Goal: Task Accomplishment & Management: Use online tool/utility

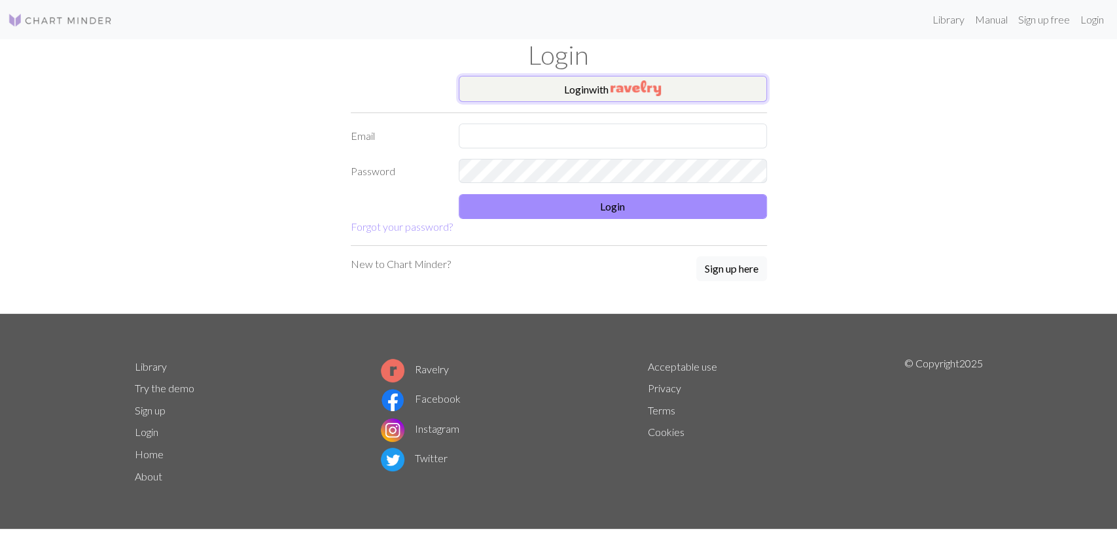
click at [618, 91] on img "button" at bounding box center [635, 88] width 50 height 16
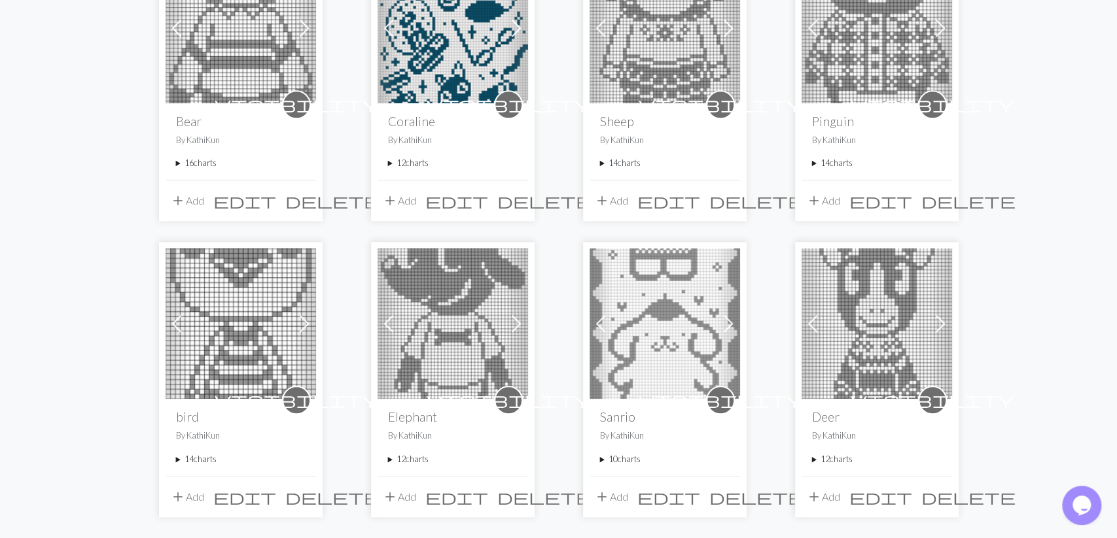
scroll to position [1048, 0]
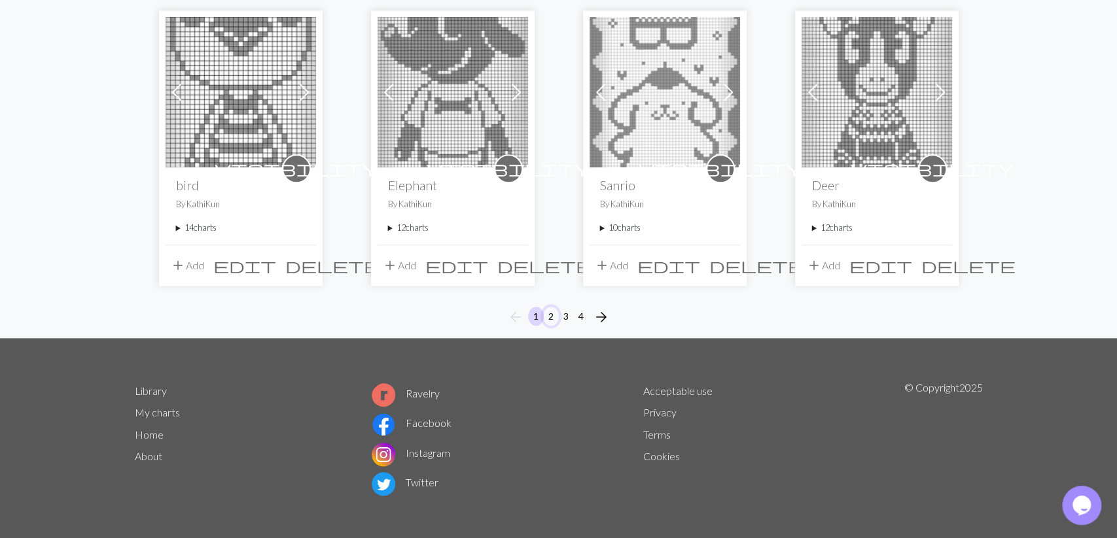
click at [549, 316] on button "2" at bounding box center [551, 316] width 16 height 19
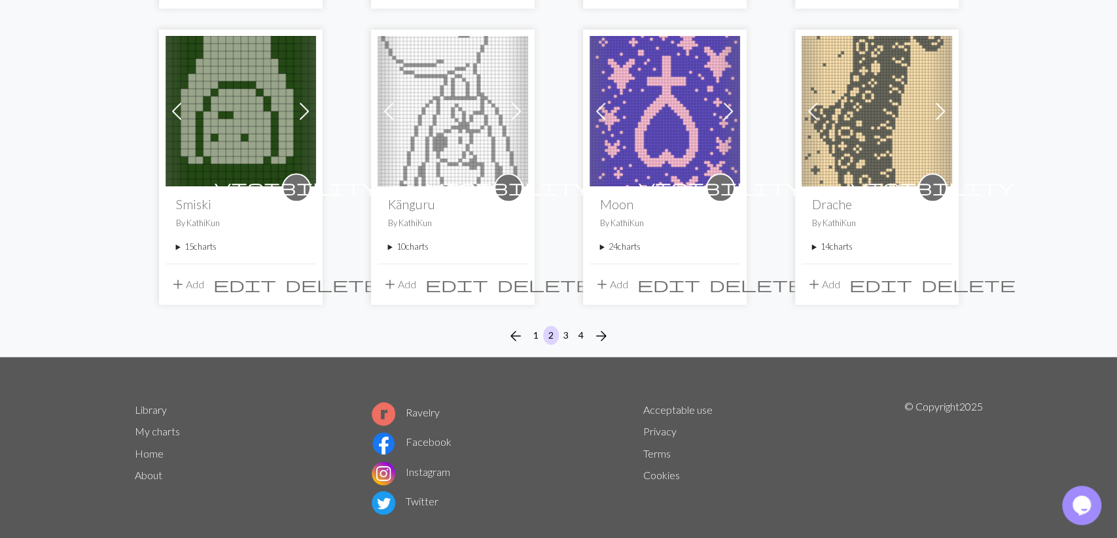
scroll to position [1048, 0]
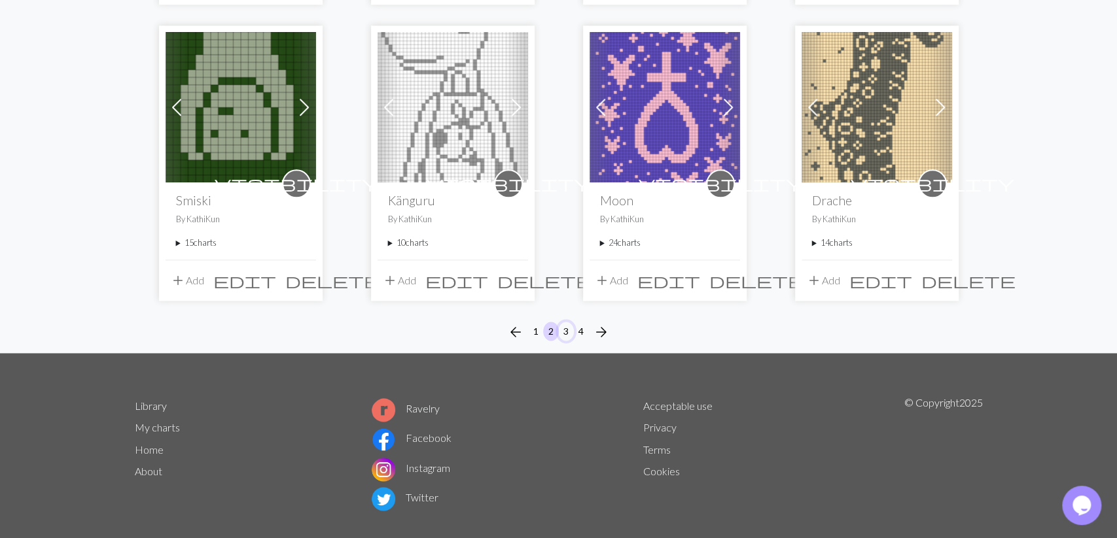
click at [568, 322] on button "3" at bounding box center [566, 331] width 16 height 19
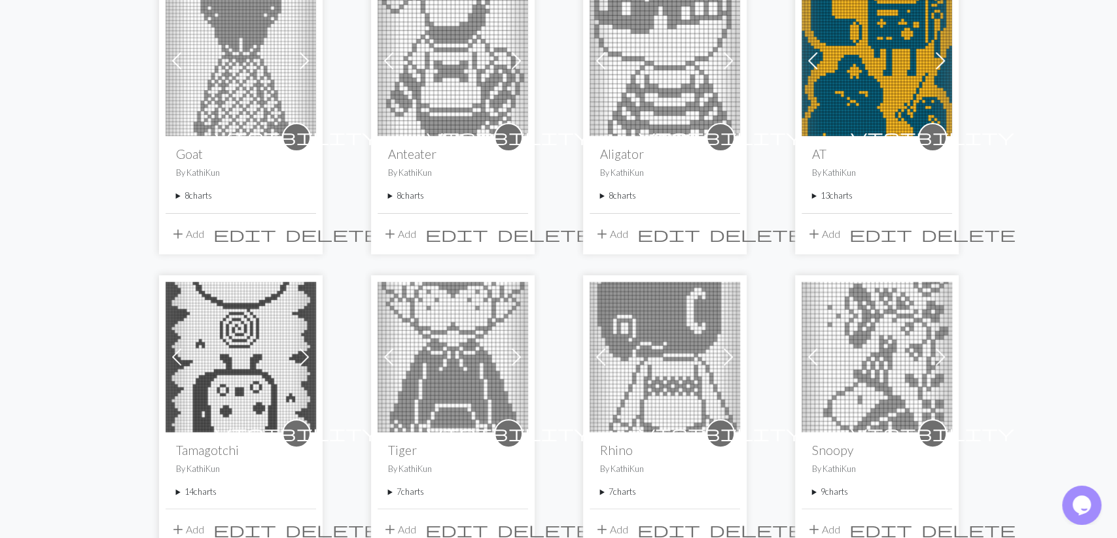
scroll to position [136, 0]
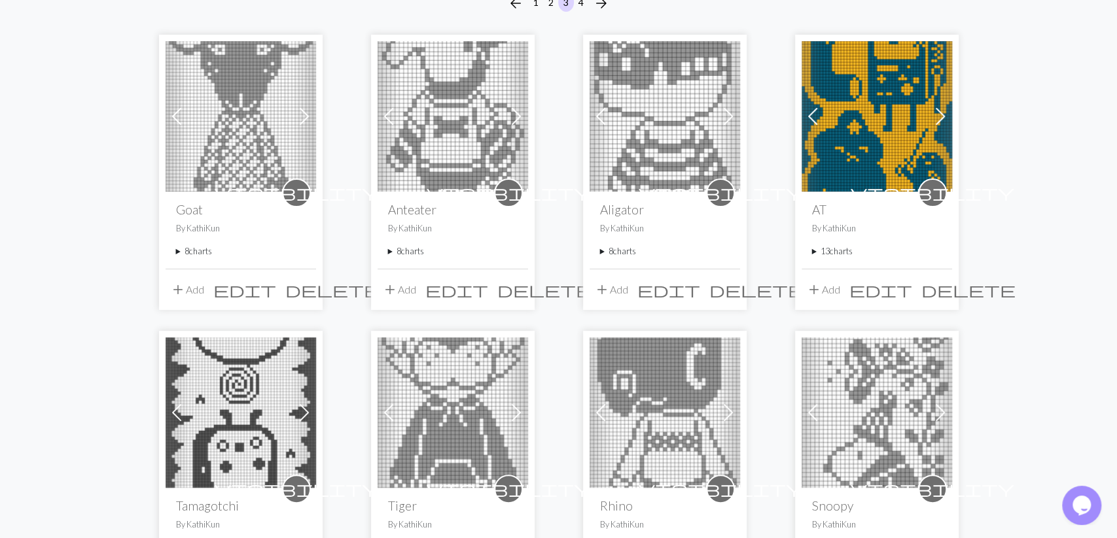
click at [840, 248] on summary "13 charts" at bounding box center [877, 251] width 130 height 12
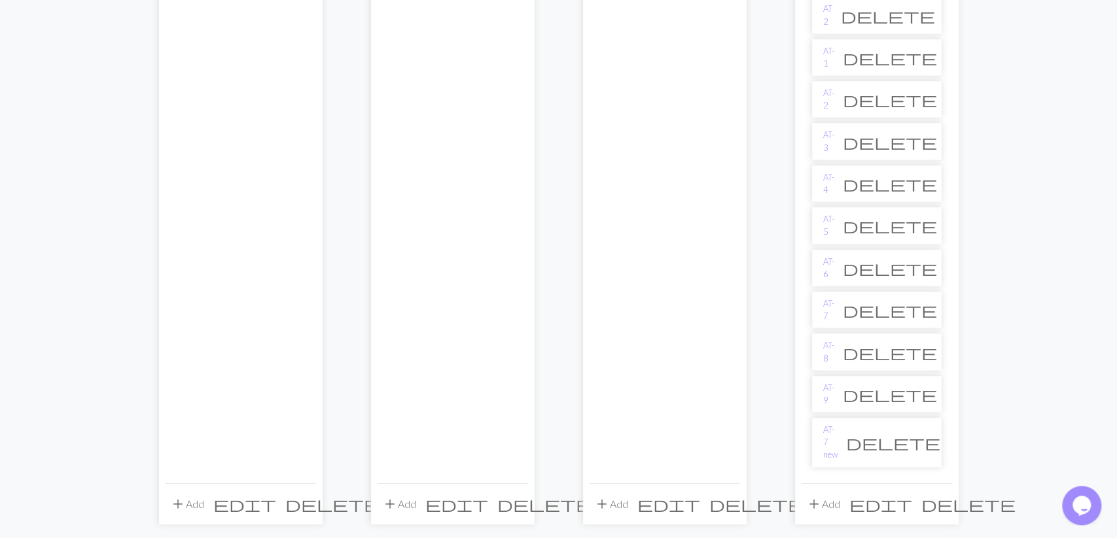
scroll to position [612, 0]
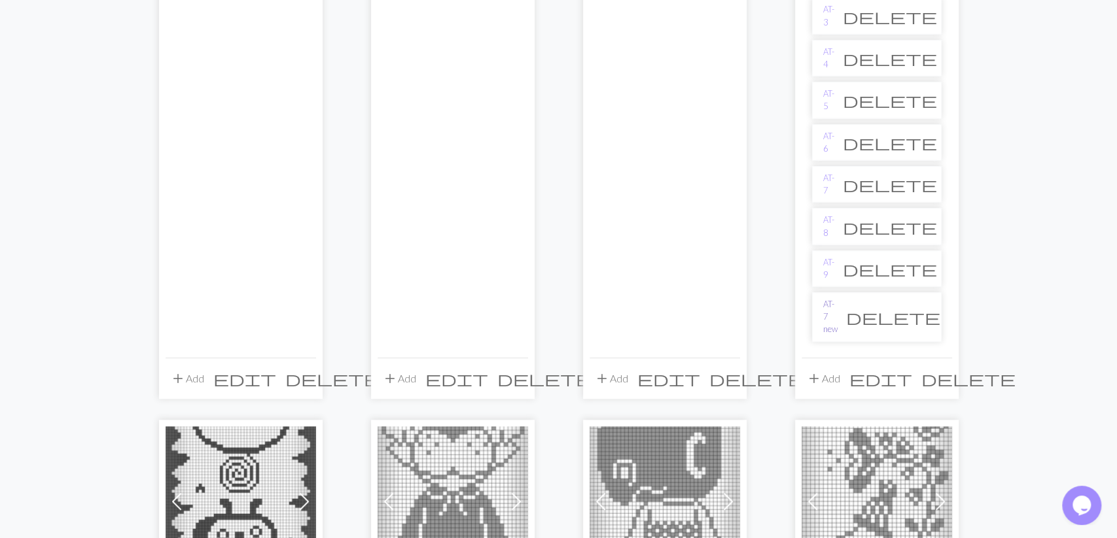
click at [837, 298] on link "AT- 7 new" at bounding box center [830, 317] width 14 height 38
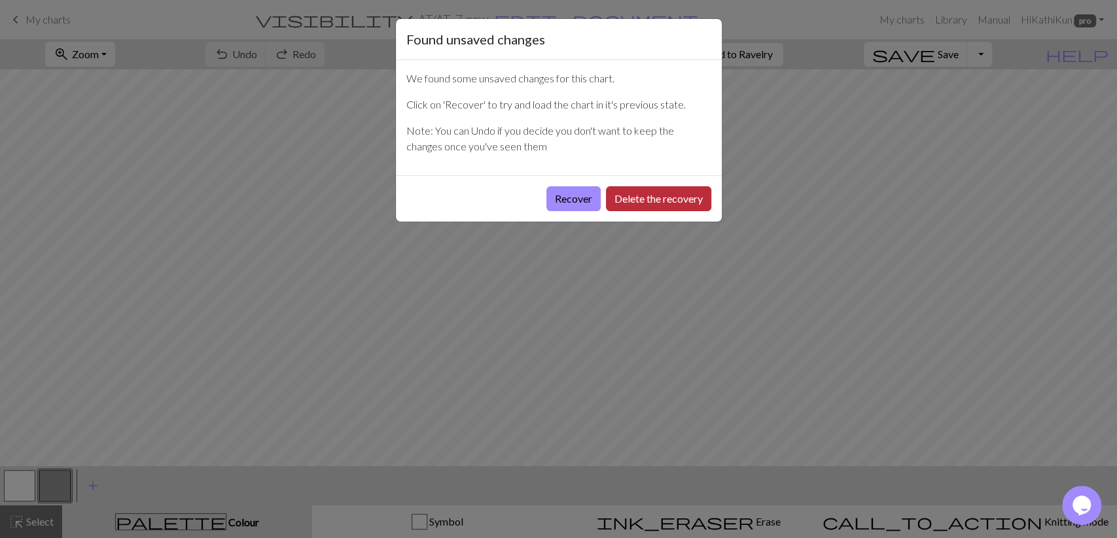
click at [629, 196] on button "Delete the recovery" at bounding box center [658, 198] width 105 height 25
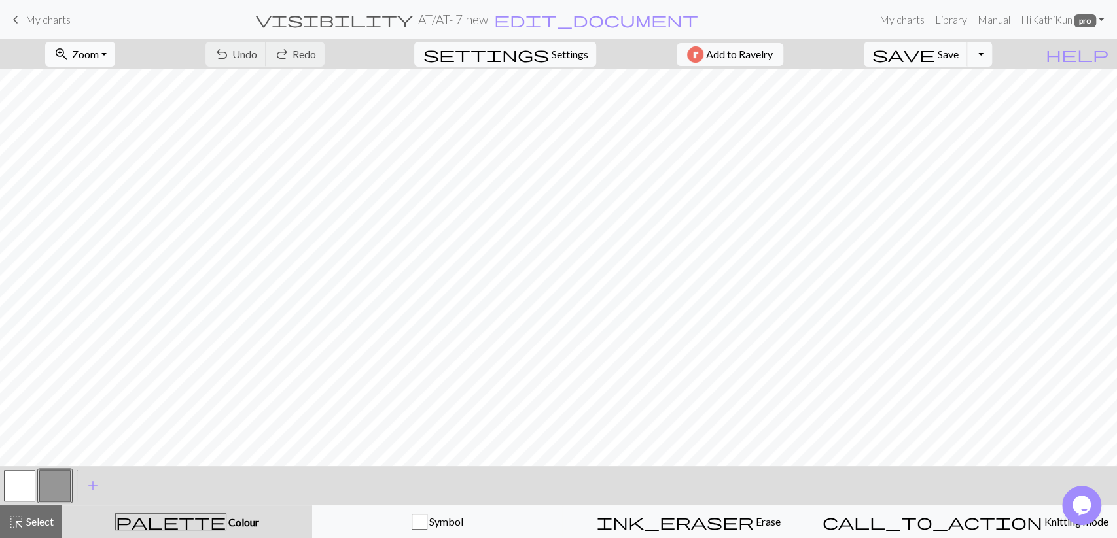
click at [99, 57] on span "Zoom" at bounding box center [85, 54] width 27 height 12
click at [114, 150] on button "50%" at bounding box center [97, 156] width 103 height 21
click at [7, 485] on button "button" at bounding box center [19, 485] width 31 height 31
click at [9, 486] on button "button" at bounding box center [19, 485] width 31 height 31
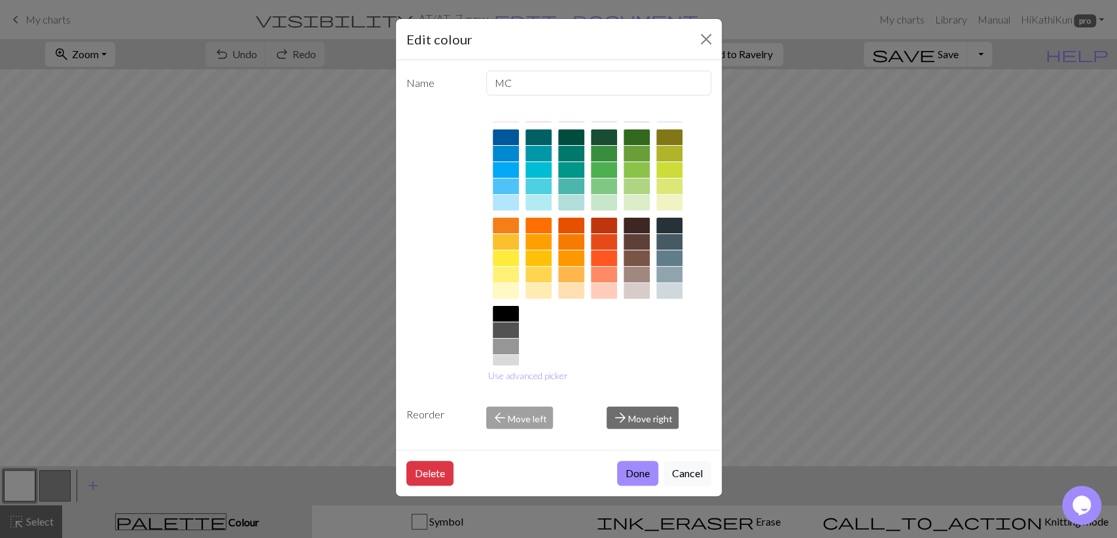
scroll to position [127, 0]
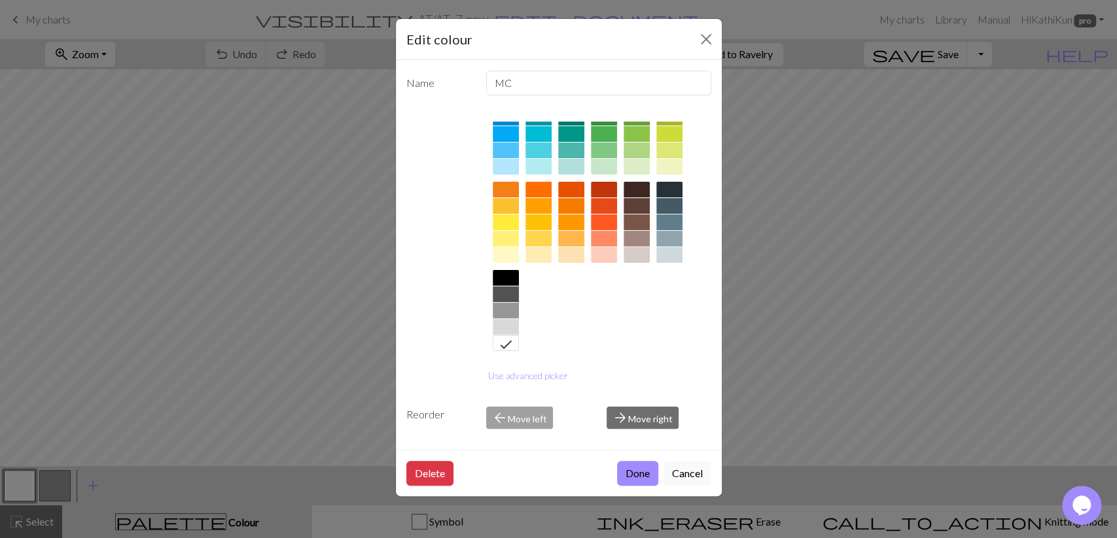
click at [540, 223] on div at bounding box center [538, 223] width 26 height 16
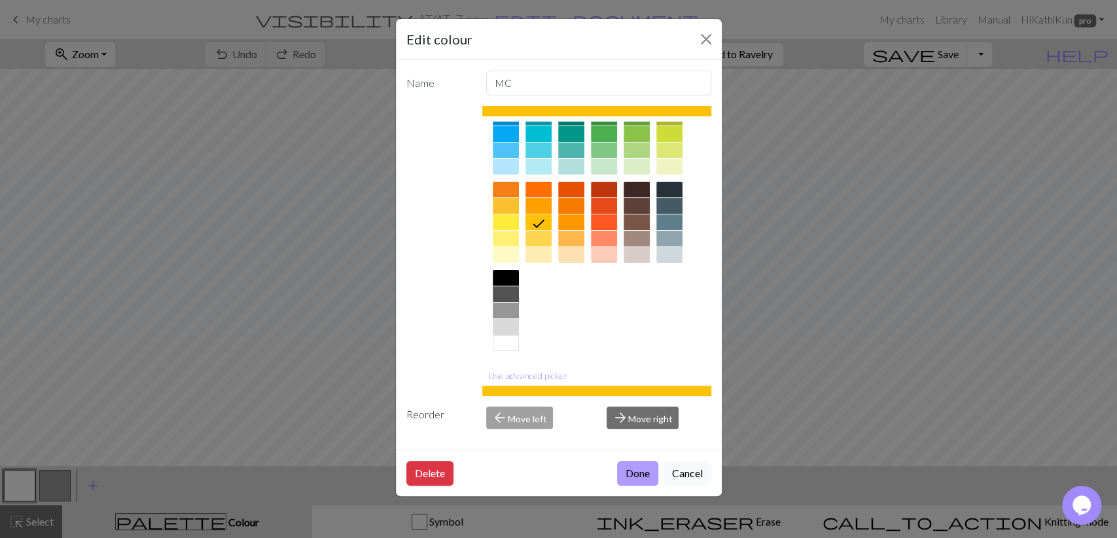
click at [627, 468] on button "Done" at bounding box center [637, 473] width 41 height 25
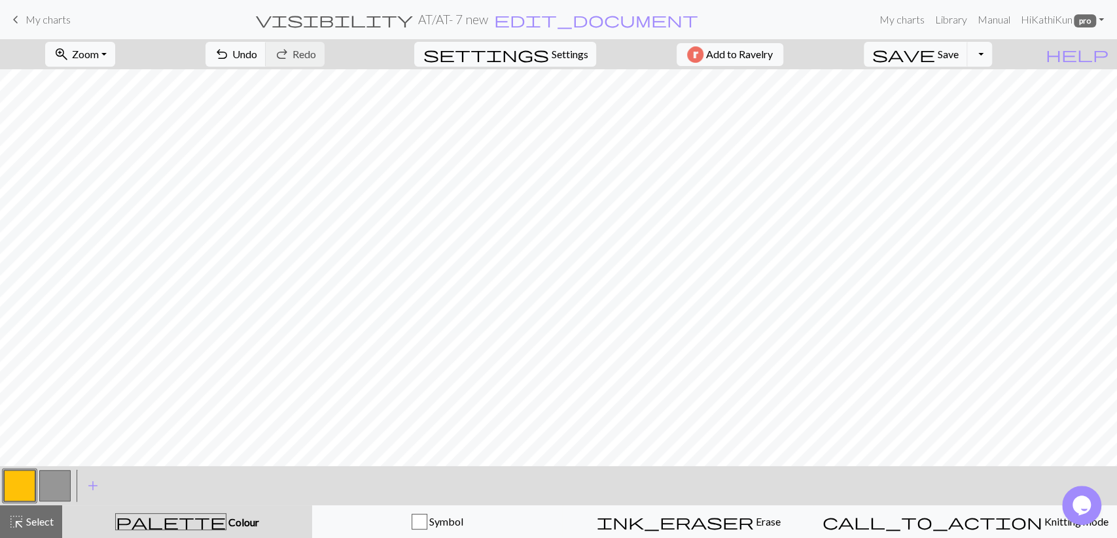
click at [50, 489] on button "button" at bounding box center [54, 485] width 31 height 31
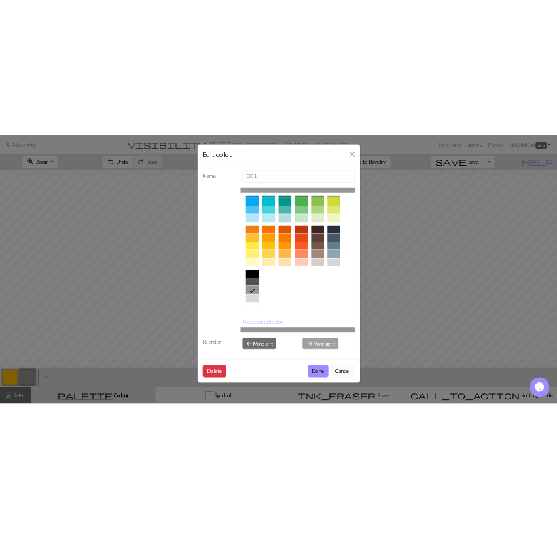
scroll to position [51, 0]
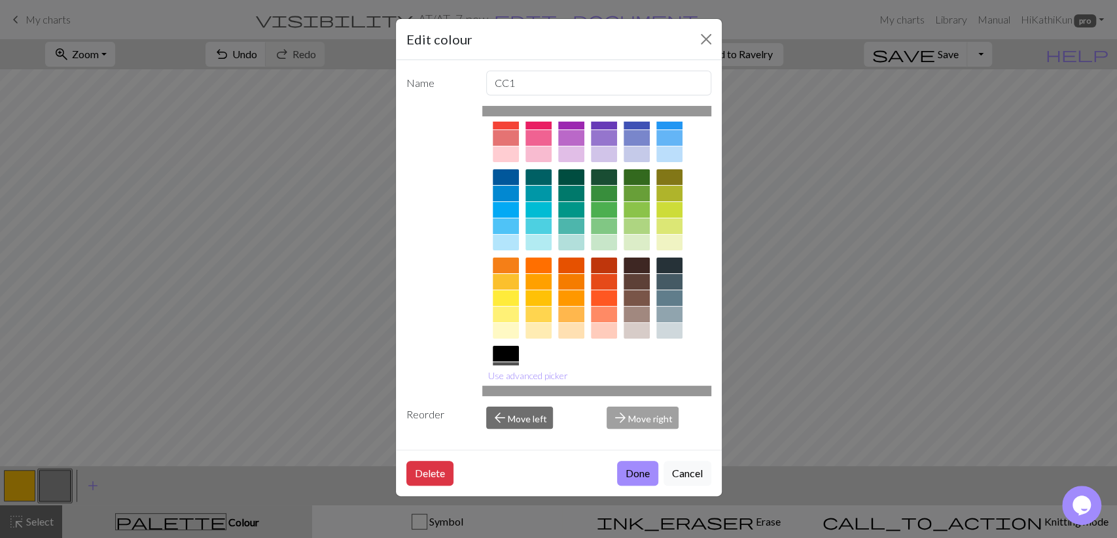
click at [512, 176] on div at bounding box center [506, 177] width 26 height 16
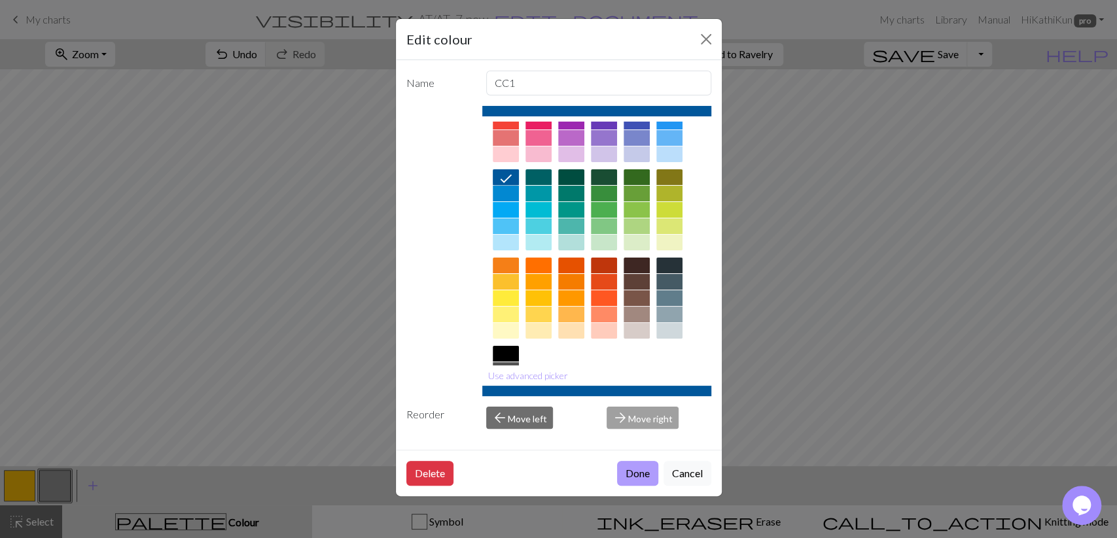
click at [630, 474] on button "Done" at bounding box center [637, 473] width 41 height 25
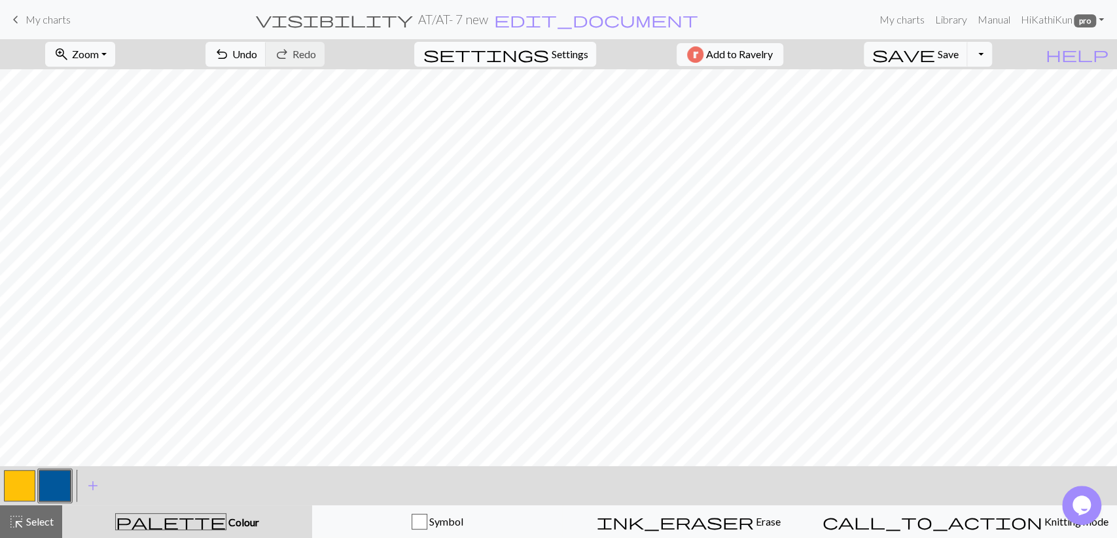
click at [569, 52] on span "Settings" at bounding box center [569, 54] width 37 height 16
select select "aran"
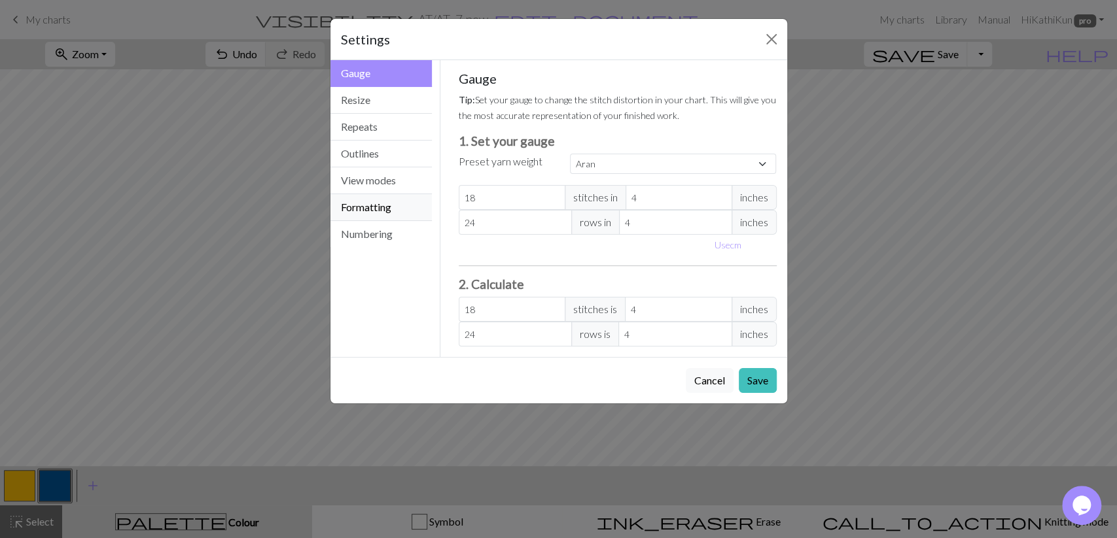
click at [366, 208] on button "Formatting" at bounding box center [381, 207] width 102 height 27
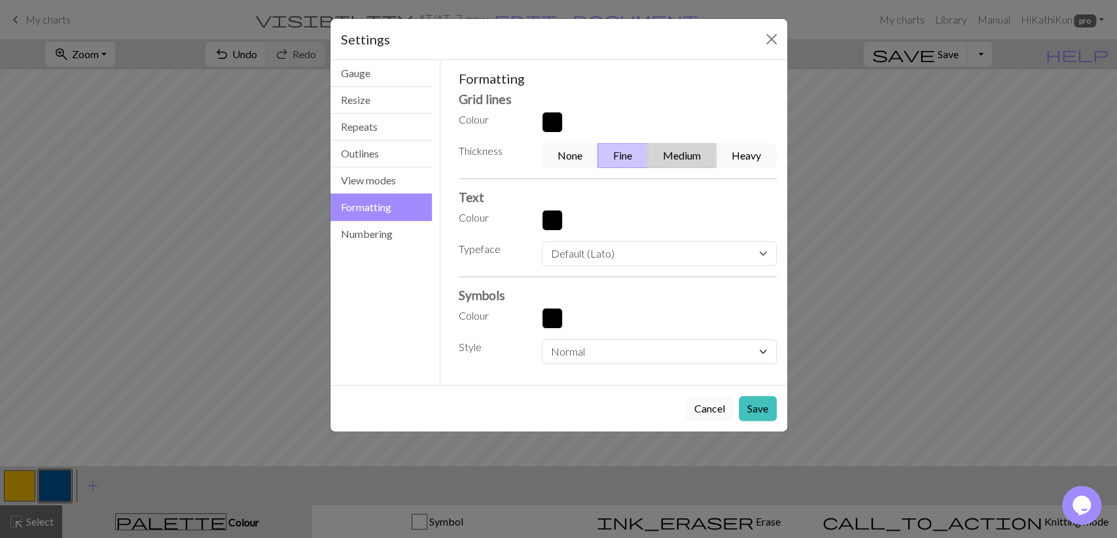
click at [710, 147] on button "Medium" at bounding box center [681, 155] width 69 height 25
click at [765, 406] on button "Save" at bounding box center [758, 408] width 38 height 25
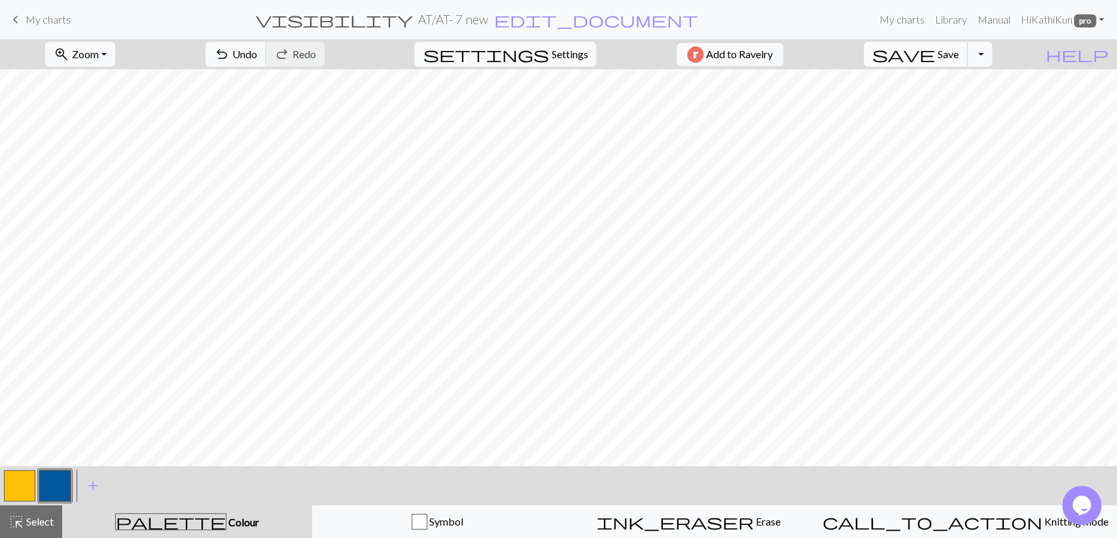
click at [958, 56] on span "Save" at bounding box center [947, 54] width 21 height 12
click at [992, 55] on button "Toggle Dropdown" at bounding box center [979, 54] width 25 height 25
click at [962, 104] on button "save_alt Download" at bounding box center [883, 103] width 216 height 21
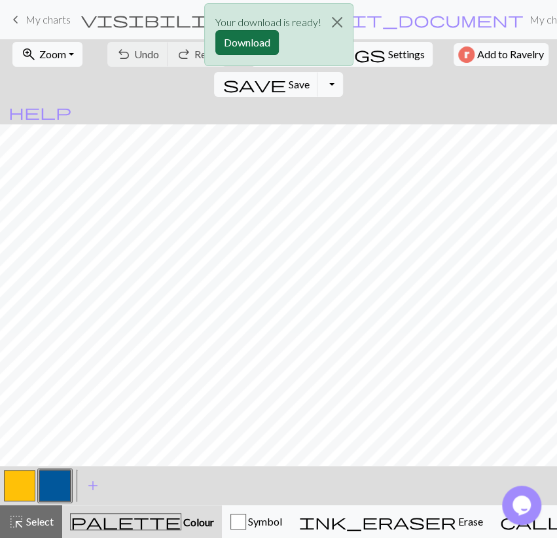
click at [244, 37] on button "Download" at bounding box center [246, 42] width 63 height 25
